Goal: Information Seeking & Learning: Learn about a topic

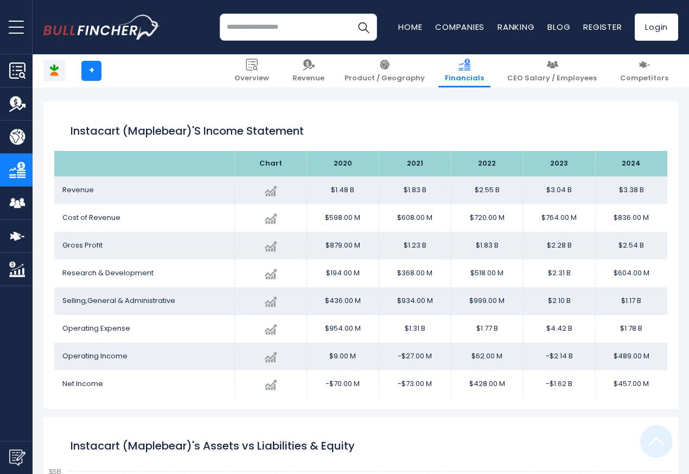
scroll to position [587, 0]
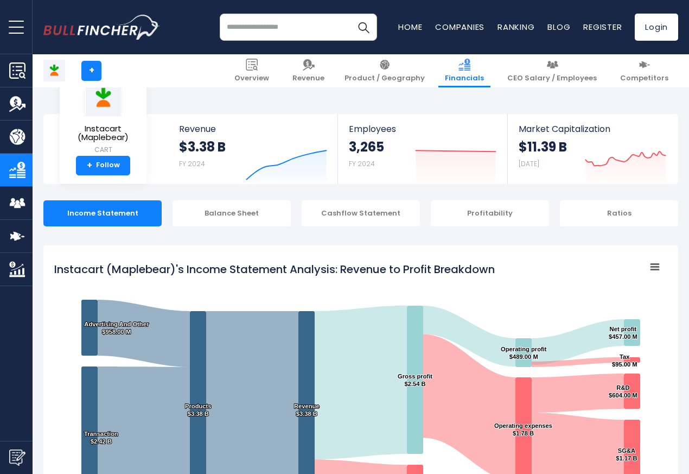
scroll to position [587, 0]
